Goal: Task Accomplishment & Management: Use online tool/utility

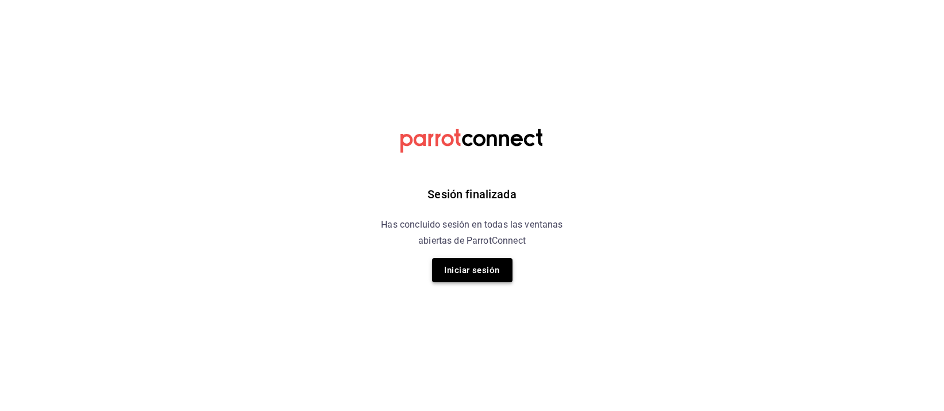
click at [457, 269] on button "Iniciar sesión" at bounding box center [472, 270] width 80 height 24
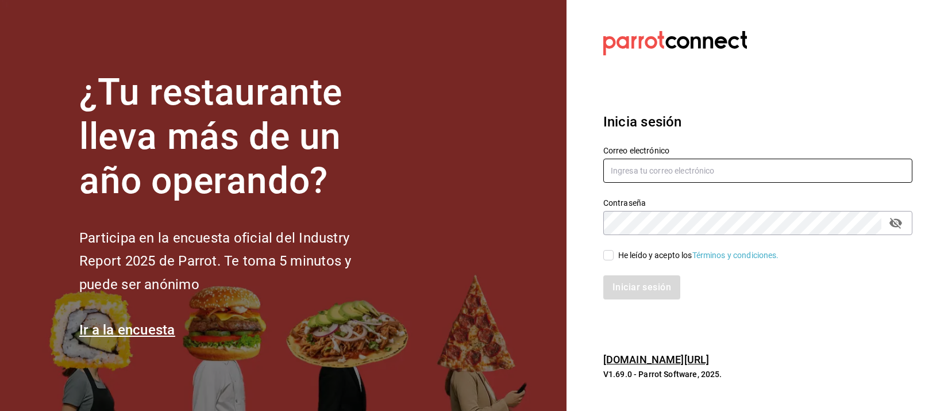
type input "[EMAIL_ADDRESS][DOMAIN_NAME]"
click at [610, 253] on input "He leído y acepto los Términos y condiciones." at bounding box center [608, 255] width 10 height 10
checkbox input "true"
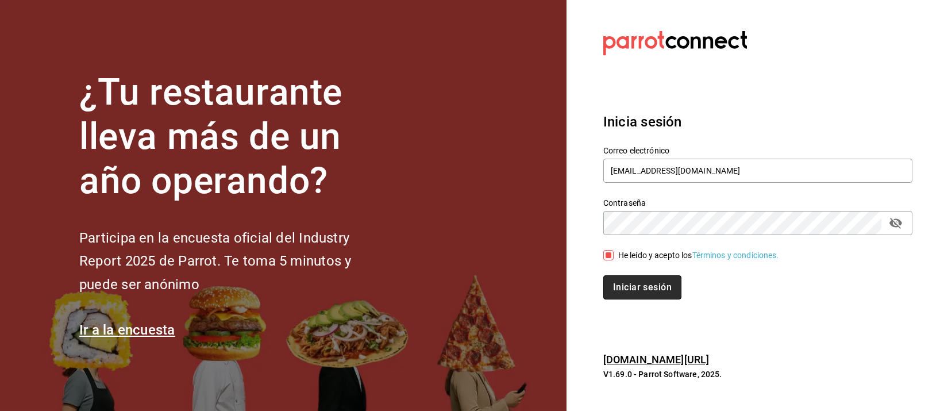
click at [655, 292] on button "Iniciar sesión" at bounding box center [642, 287] width 78 height 24
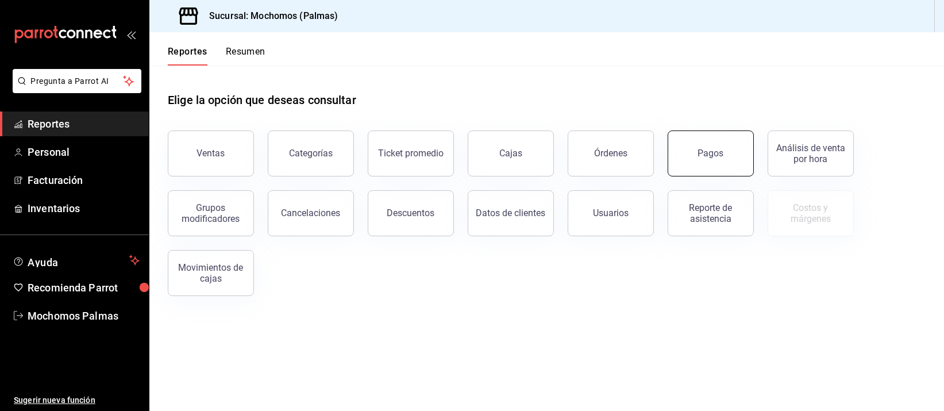
click at [709, 152] on div "Pagos" at bounding box center [711, 153] width 26 height 11
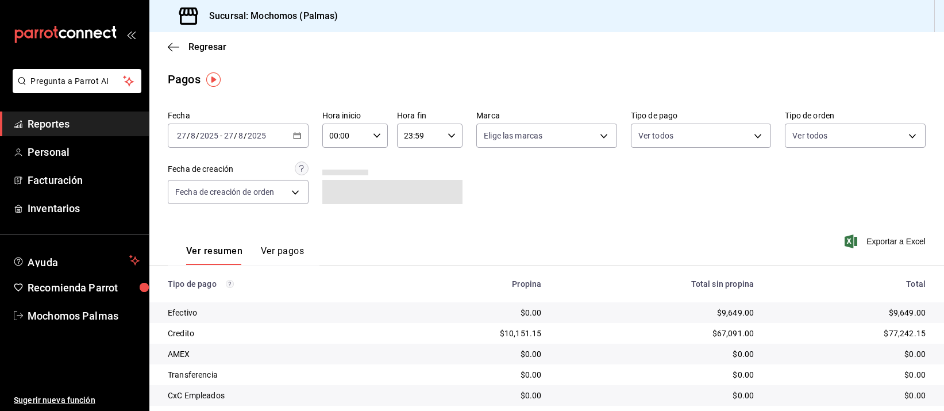
click at [295, 134] on \(Stroke\) "button" at bounding box center [296, 134] width 6 height 1
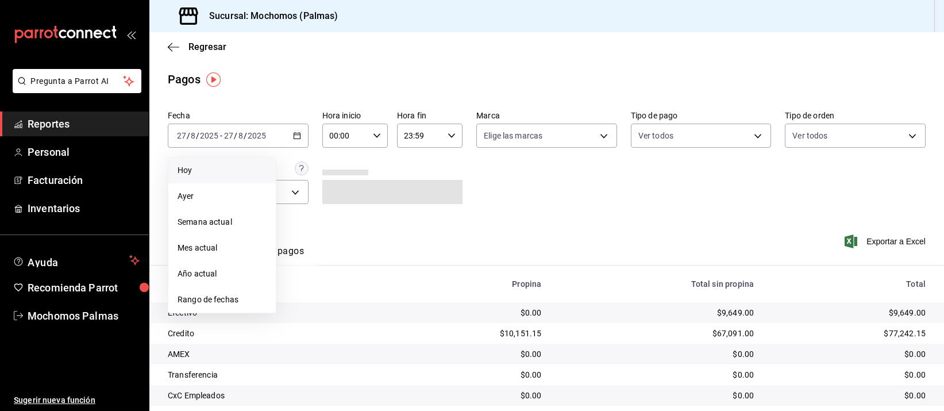
click at [236, 167] on span "Hoy" at bounding box center [221, 170] width 89 height 12
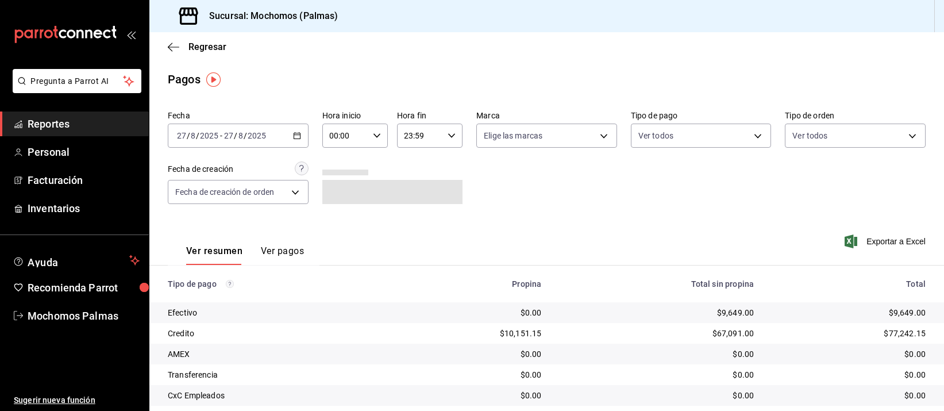
click at [374, 132] on icon "button" at bounding box center [377, 136] width 8 height 8
click at [333, 200] on span "04" at bounding box center [336, 203] width 14 height 9
type input "04:00"
click at [566, 178] on div at bounding box center [472, 205] width 944 height 411
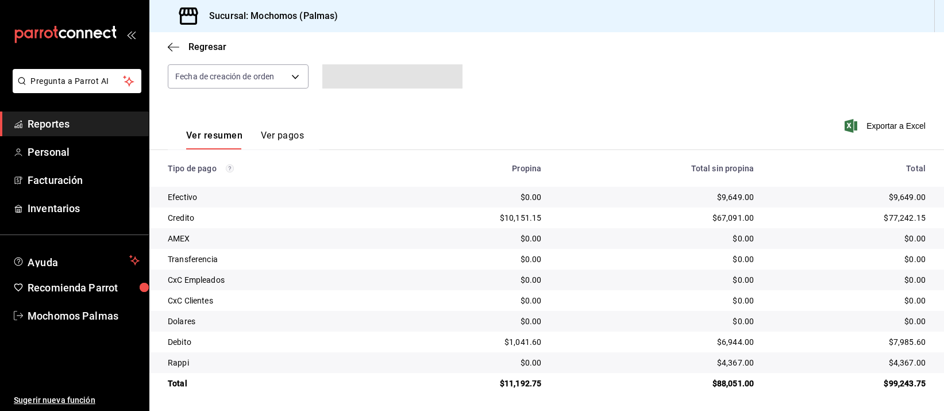
scroll to position [117, 0]
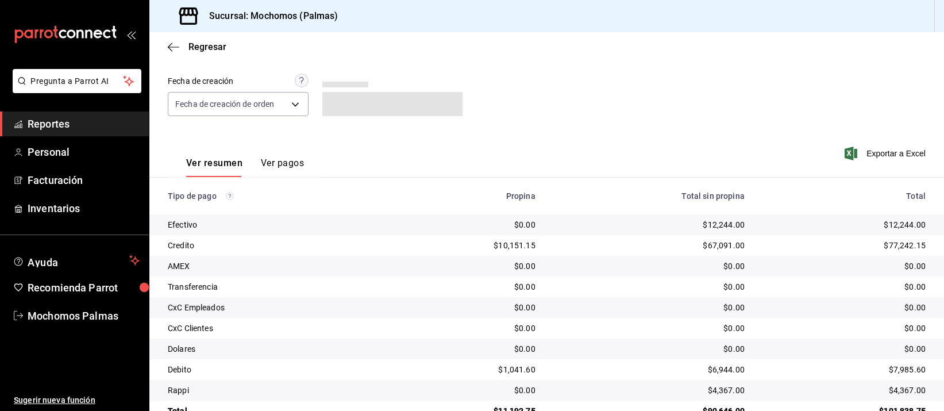
scroll to position [117, 0]
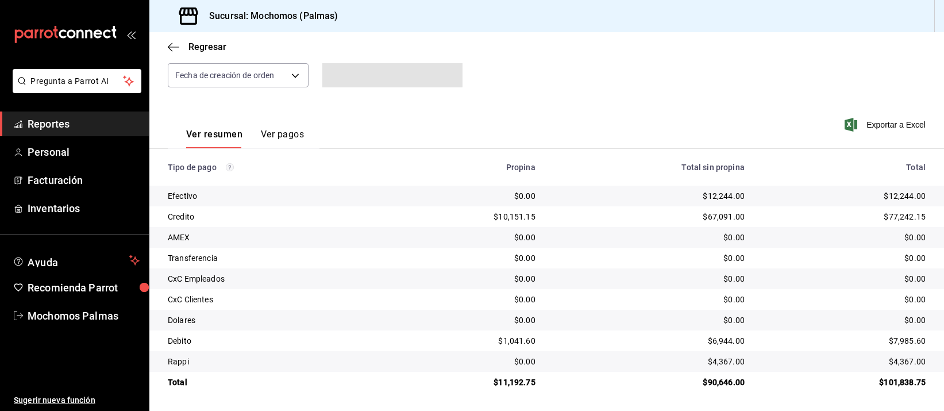
click at [624, 212] on div "$67,091.00" at bounding box center [649, 216] width 191 height 11
click at [627, 212] on div "$67,091.00" at bounding box center [649, 216] width 191 height 11
click at [633, 289] on td "$0.00" at bounding box center [648, 299] width 209 height 21
click at [634, 288] on td "$0.00" at bounding box center [648, 278] width 209 height 21
click at [633, 281] on div "$0.00" at bounding box center [649, 278] width 191 height 11
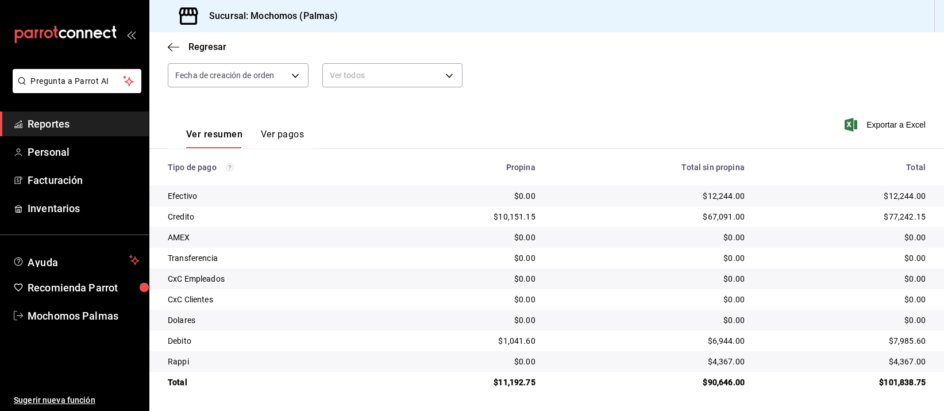
click at [633, 273] on div "$0.00" at bounding box center [649, 278] width 191 height 11
click at [628, 219] on div "$67,091.00" at bounding box center [649, 216] width 191 height 11
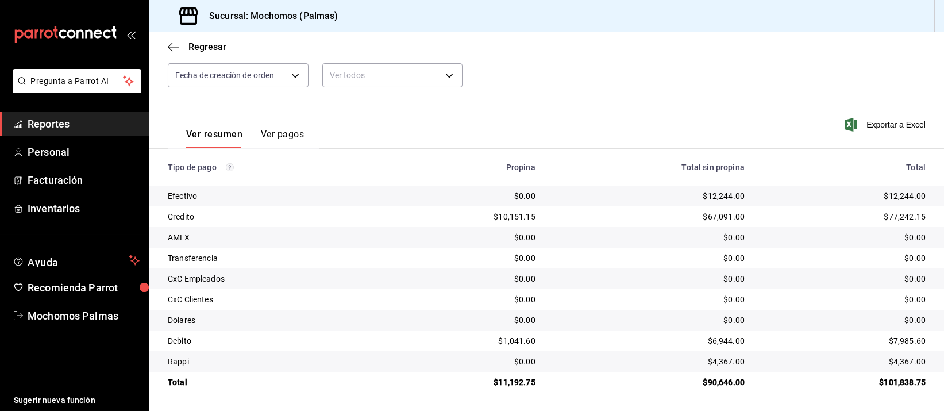
click at [797, 237] on div "$0.00" at bounding box center [844, 236] width 163 height 11
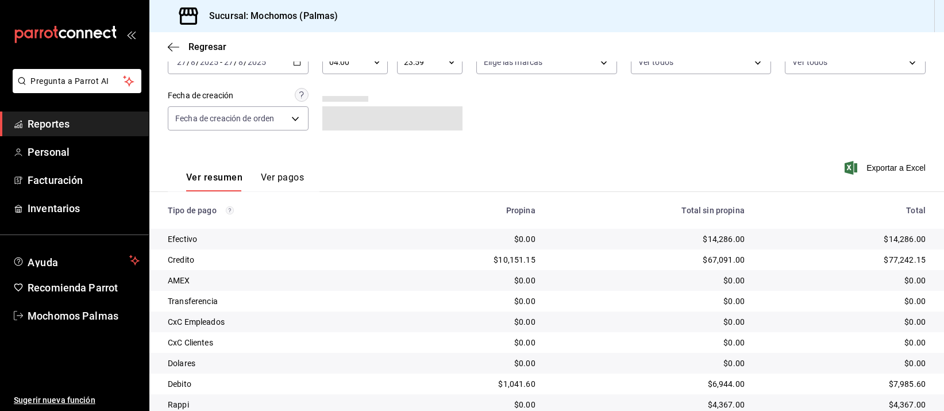
scroll to position [117, 0]
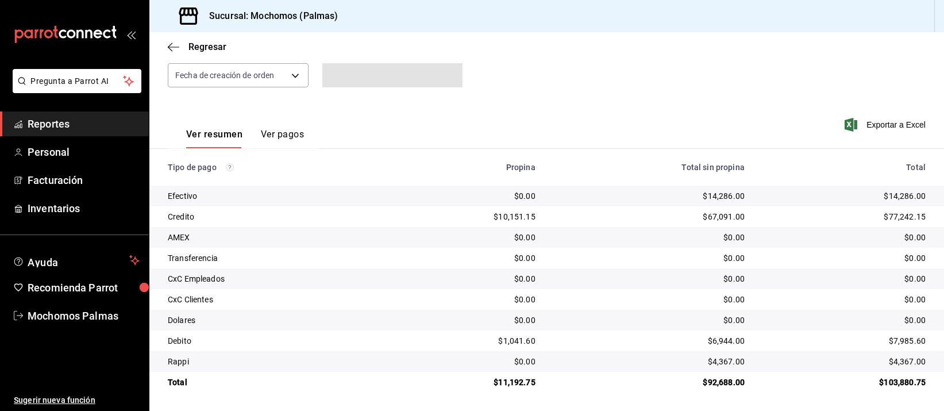
click at [653, 191] on div "$14,286.00" at bounding box center [649, 195] width 191 height 11
click at [648, 250] on td "$0.00" at bounding box center [648, 258] width 209 height 21
click at [647, 243] on td "$0.00" at bounding box center [648, 237] width 209 height 21
click at [644, 265] on td "$0.00" at bounding box center [648, 258] width 209 height 21
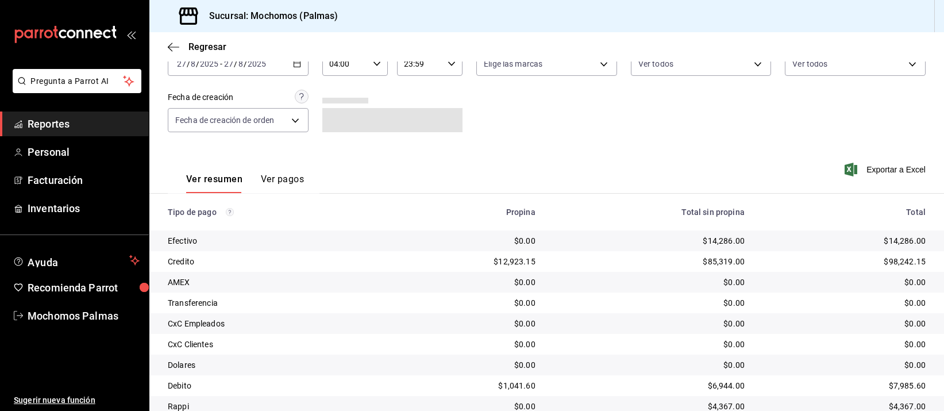
scroll to position [117, 0]
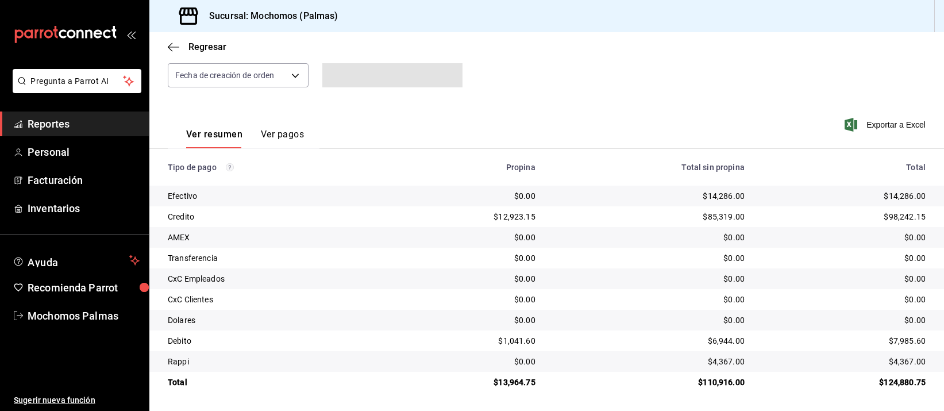
click at [618, 198] on div "$14,286.00" at bounding box center [649, 195] width 191 height 11
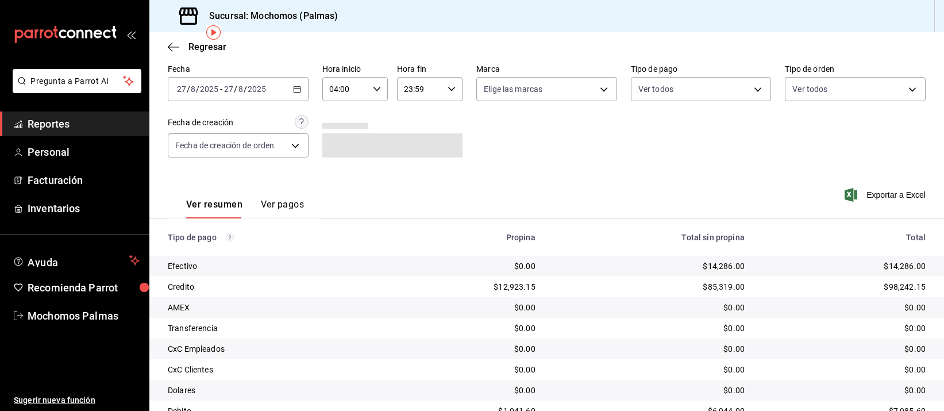
scroll to position [117, 0]
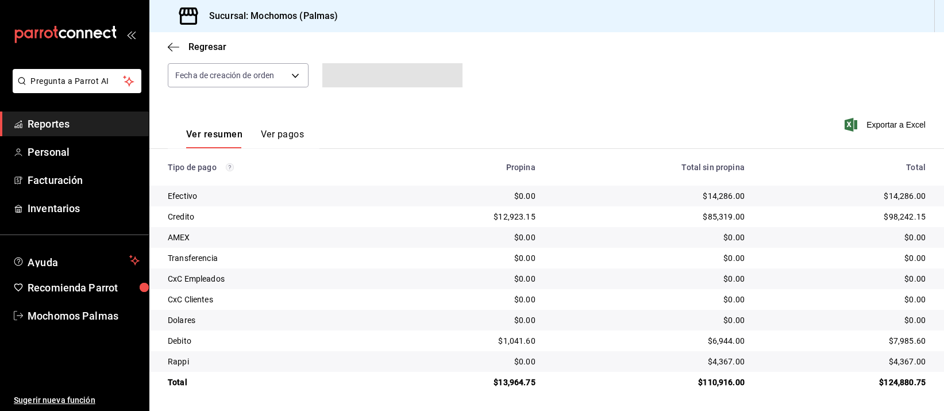
click at [610, 182] on th "Total sin propina" at bounding box center [648, 167] width 209 height 37
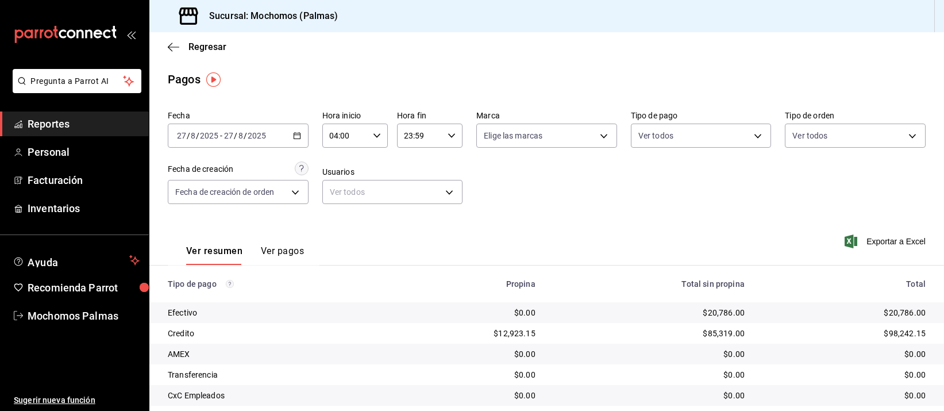
click at [610, 194] on div "Fecha 2025-08-27 27 / 8 / 2025 - 2025-08-27 27 / 8 / 2025 Hora inicio 04:00 Hor…" at bounding box center [546, 161] width 757 height 111
click at [575, 223] on div "Ver resumen Ver pagos Exportar a Excel" at bounding box center [546, 248] width 794 height 61
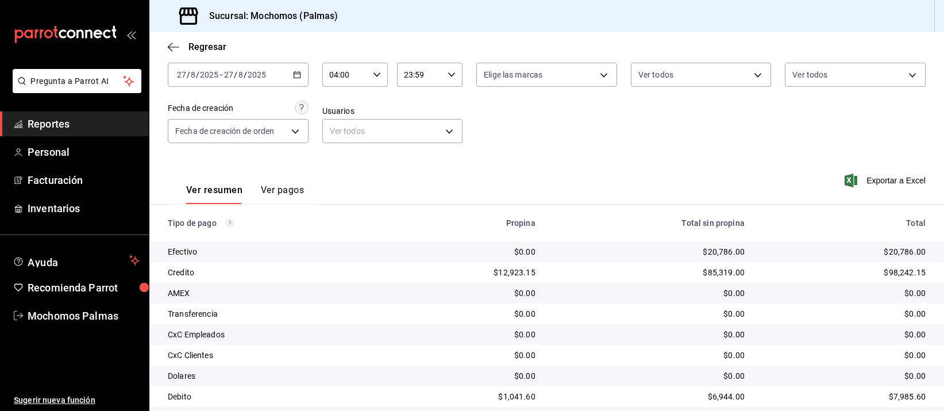
scroll to position [117, 0]
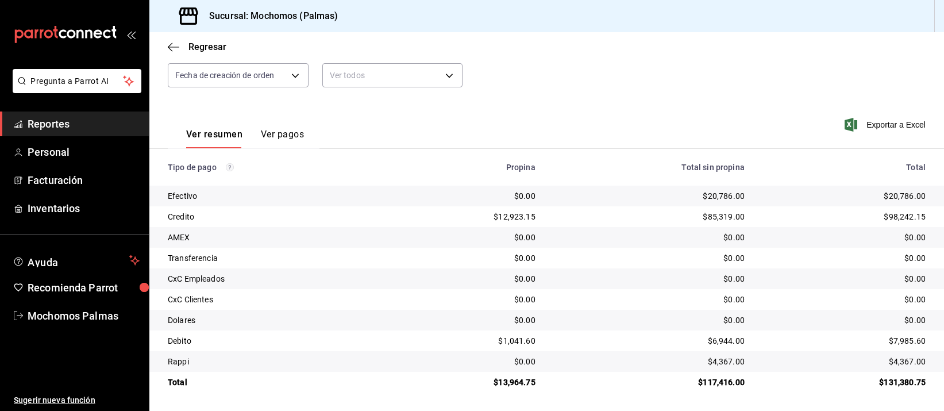
click at [573, 215] on div "$85,319.00" at bounding box center [649, 216] width 191 height 11
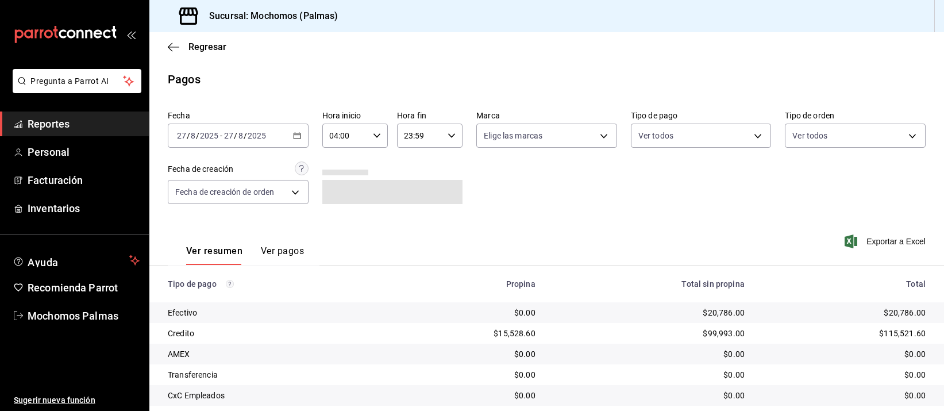
scroll to position [117, 0]
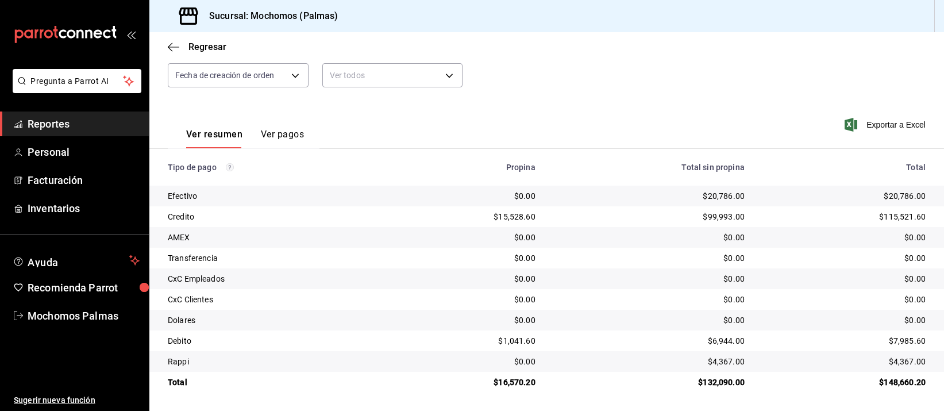
click at [535, 172] on th "Propina" at bounding box center [467, 167] width 154 height 37
click at [611, 250] on td "$0.00" at bounding box center [648, 258] width 209 height 21
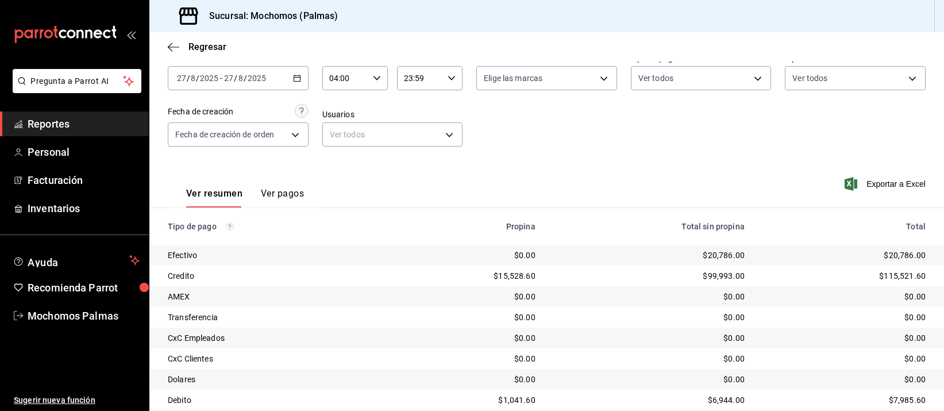
scroll to position [117, 0]
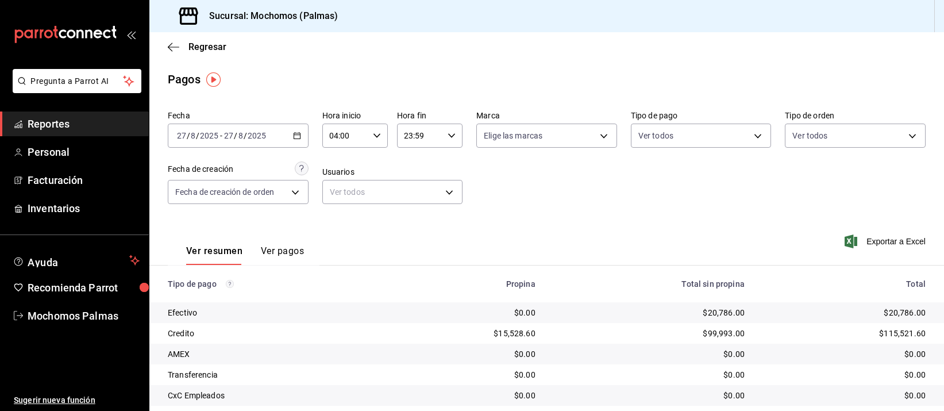
drag, startPoint x: 775, startPoint y: 258, endPoint x: 780, endPoint y: 263, distance: 6.9
click at [777, 260] on div "Exportar a Excel" at bounding box center [850, 241] width 152 height 47
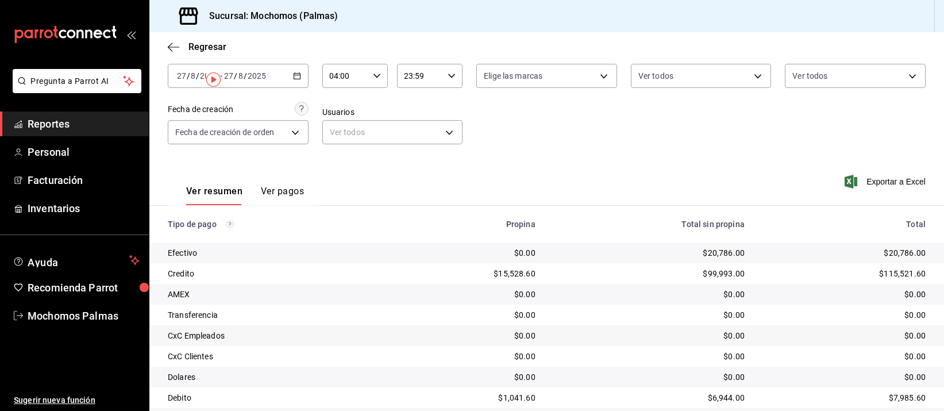
scroll to position [117, 0]
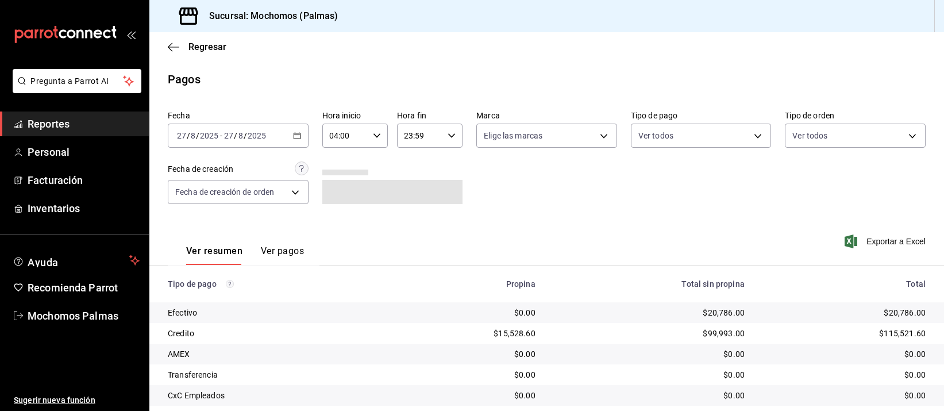
scroll to position [117, 0]
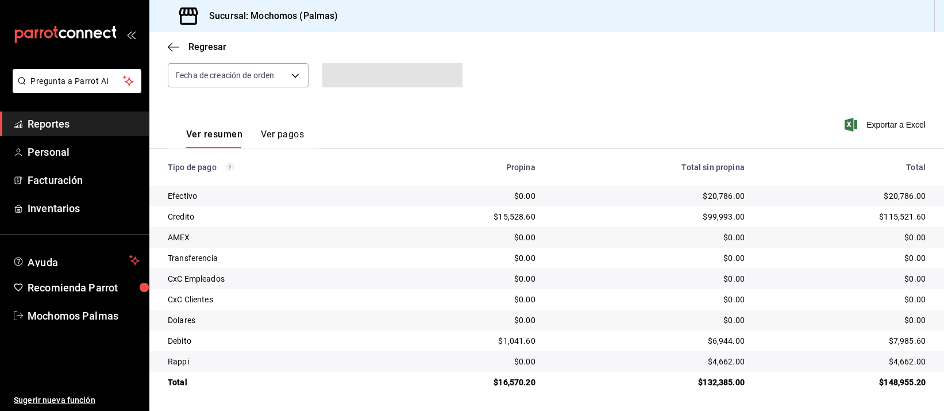
click at [644, 237] on div "$0.00" at bounding box center [649, 236] width 191 height 11
click at [693, 253] on div "$0.00" at bounding box center [649, 257] width 191 height 11
